Goal: Information Seeking & Learning: Check status

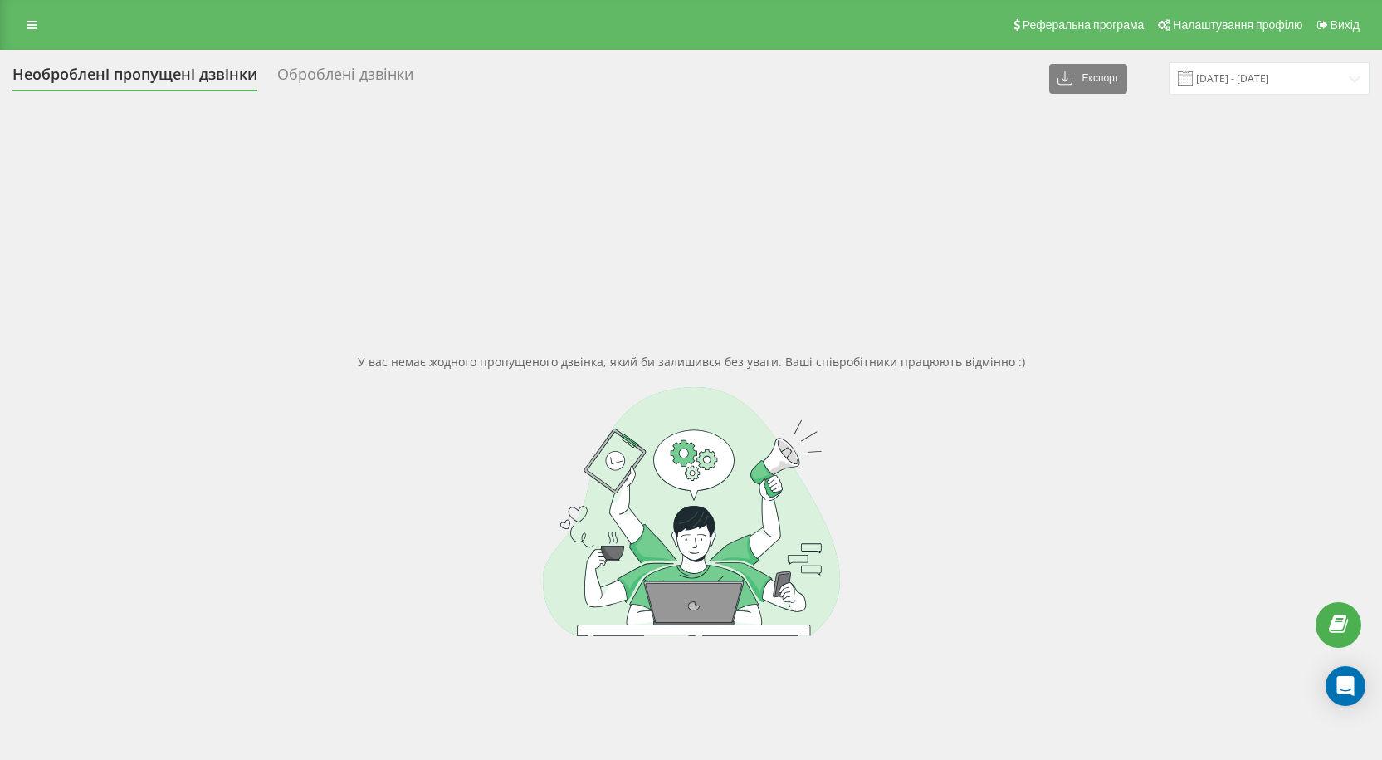
drag, startPoint x: 22, startPoint y: 27, endPoint x: 30, endPoint y: 42, distance: 17.1
click at [22, 28] on link at bounding box center [32, 24] width 30 height 23
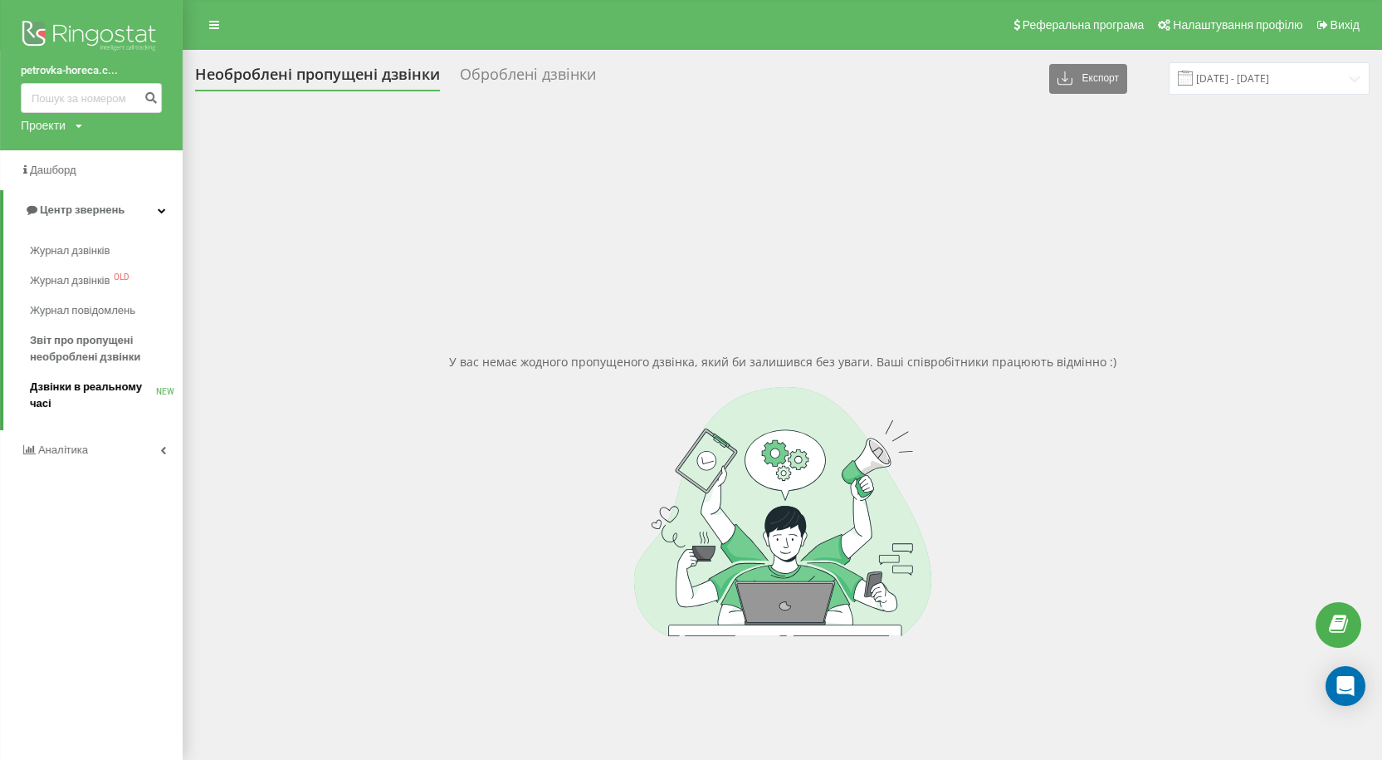
click at [109, 383] on span "Дзвінки в реальному часі" at bounding box center [93, 395] width 126 height 33
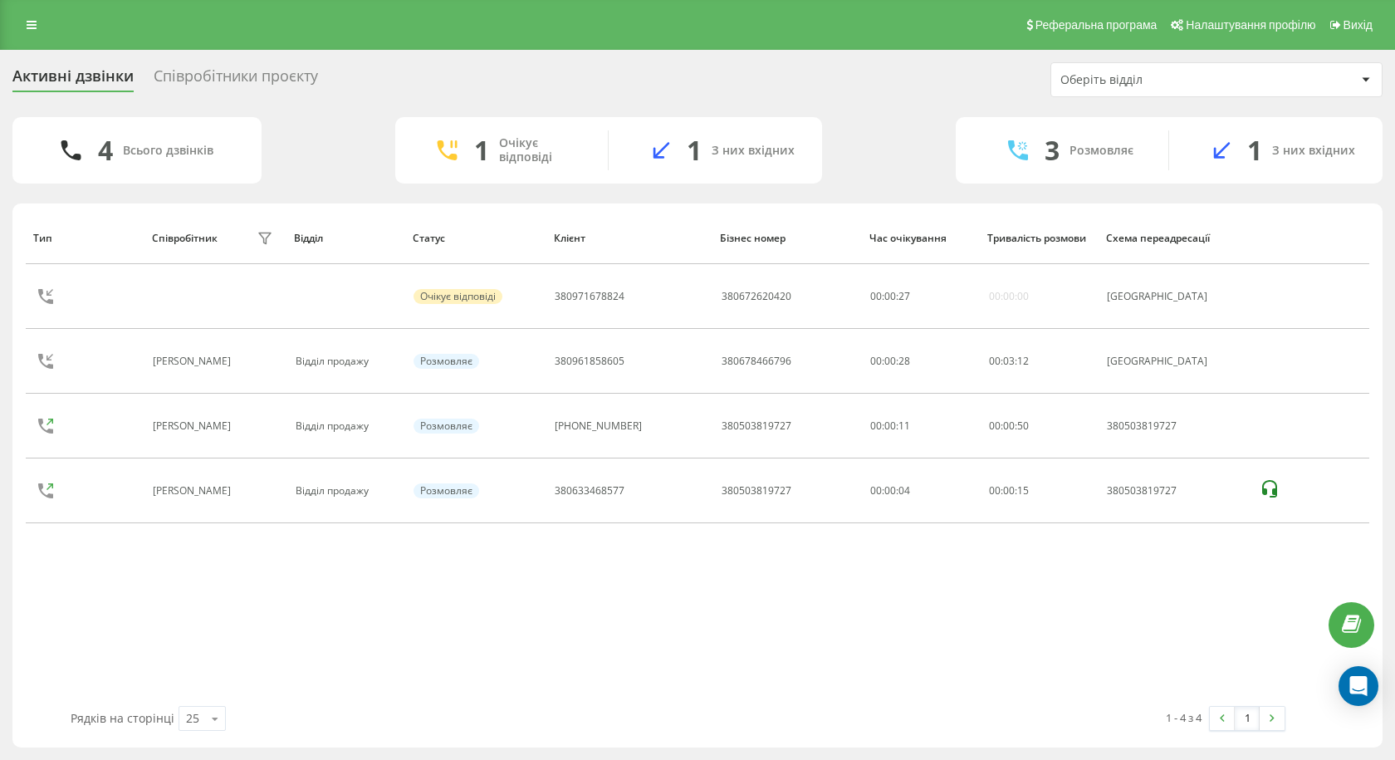
click at [12, 25] on div "Реферальна програма Налаштування профілю Вихід" at bounding box center [697, 25] width 1395 height 50
click at [22, 25] on link at bounding box center [32, 24] width 30 height 23
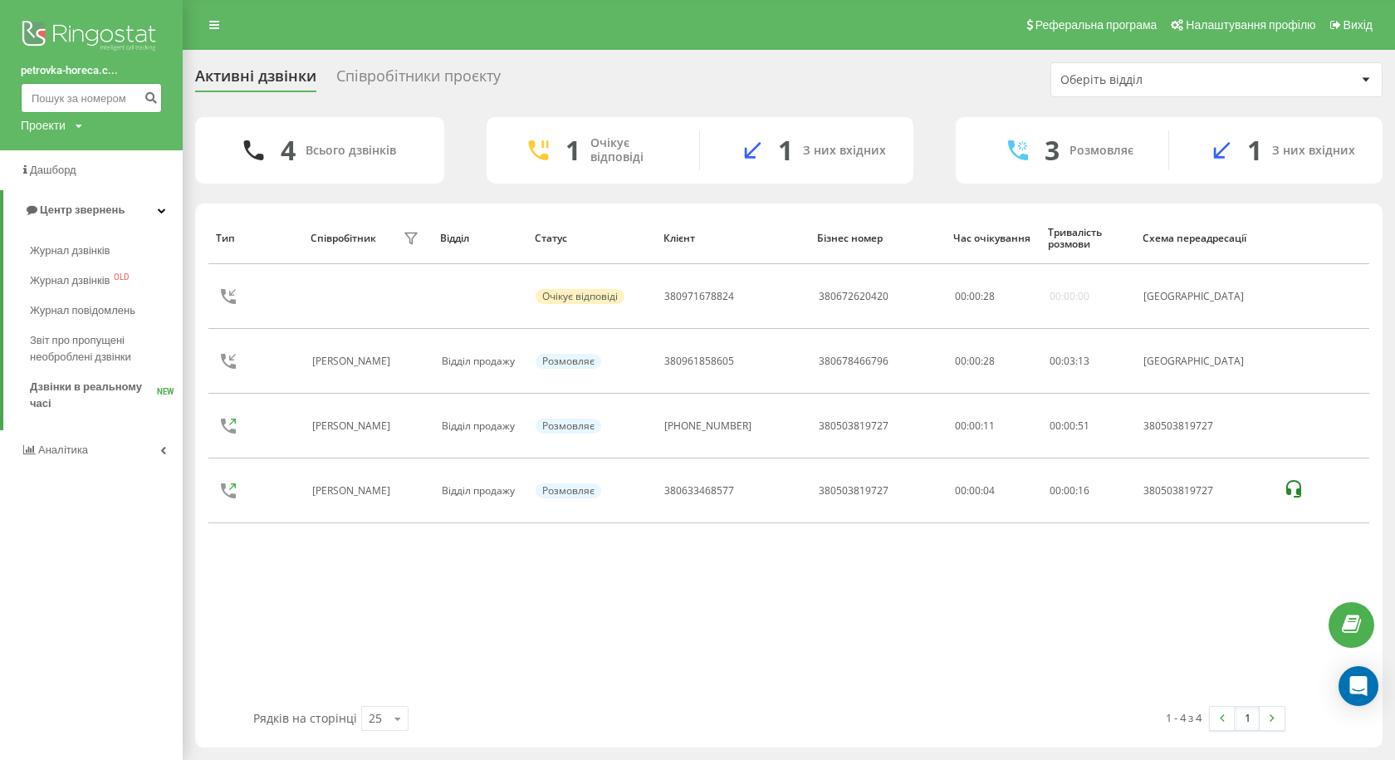
click at [81, 100] on input at bounding box center [91, 98] width 141 height 30
paste input "380633468577"
type input "380633468577"
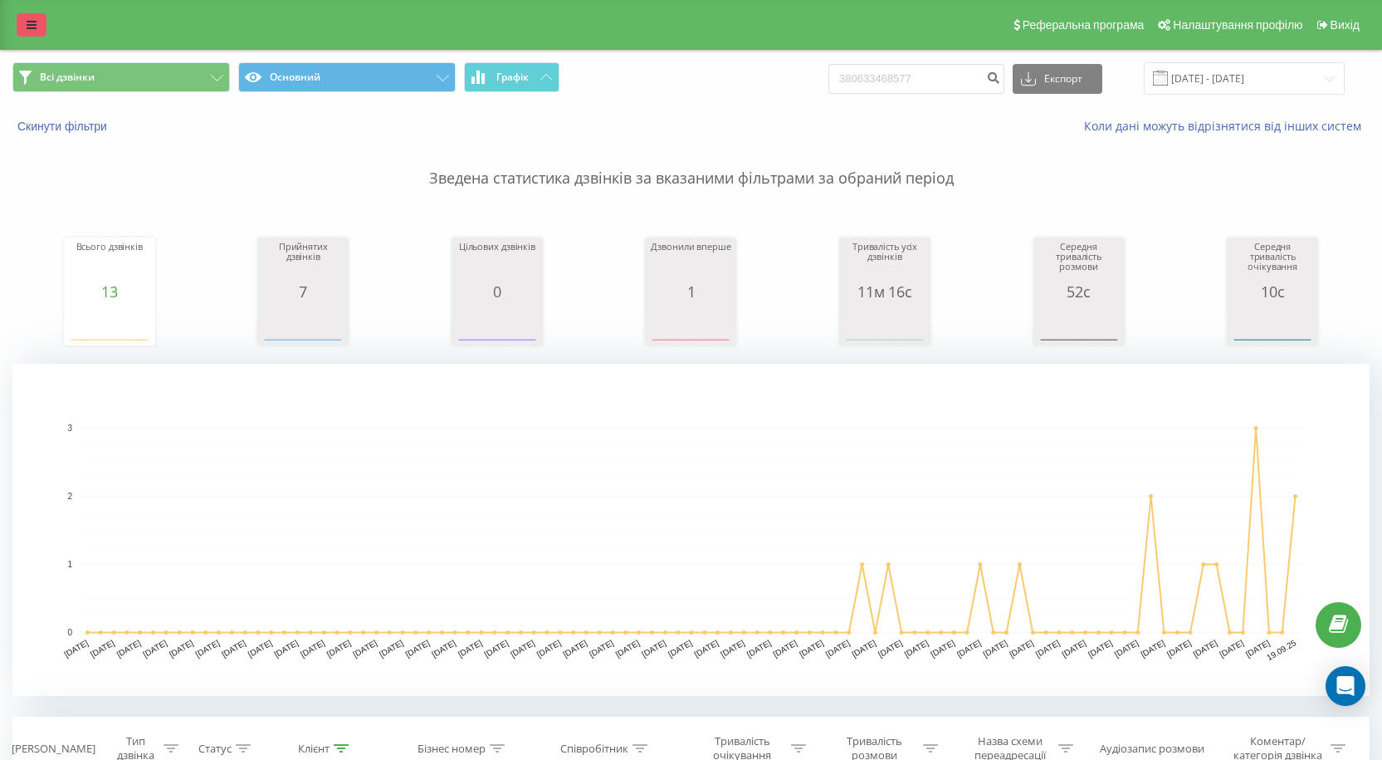
click at [37, 30] on link at bounding box center [32, 24] width 30 height 23
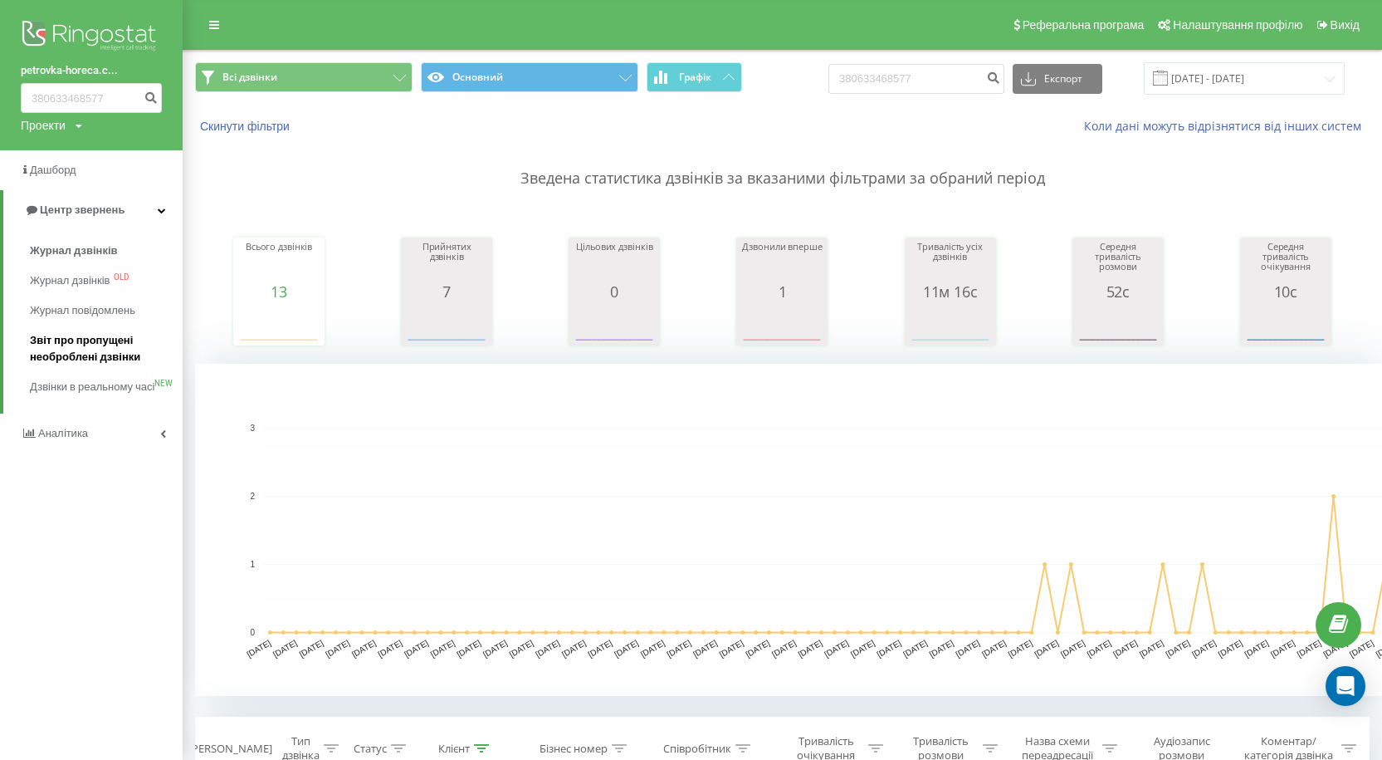
click at [114, 356] on span "Звіт про пропущені необроблені дзвінки" at bounding box center [102, 348] width 144 height 33
